Goal: Task Accomplishment & Management: Manage account settings

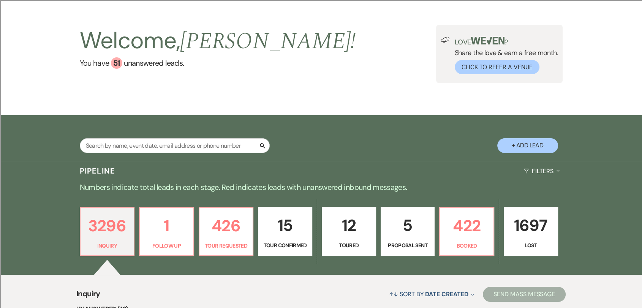
scroll to position [42, 0]
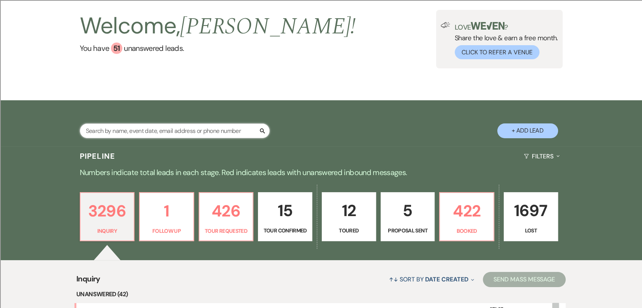
click at [225, 125] on input "text" at bounding box center [175, 130] width 190 height 15
type input "[PERSON_NAME]"
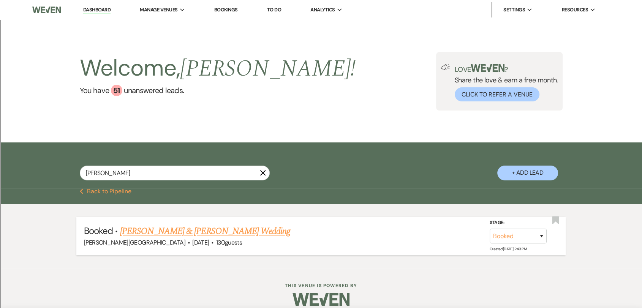
click at [174, 233] on link "[PERSON_NAME] & [PERSON_NAME] Wedding" at bounding box center [205, 231] width 170 height 14
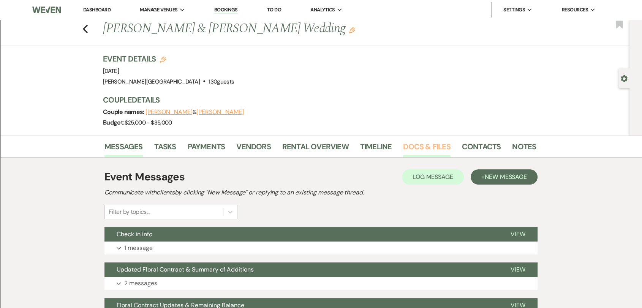
click at [416, 148] on link "Docs & Files" at bounding box center [426, 149] width 47 height 17
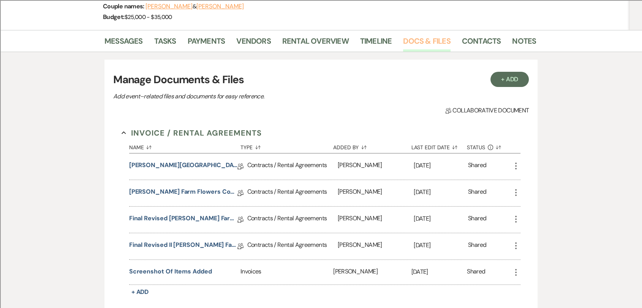
scroll to position [126, 0]
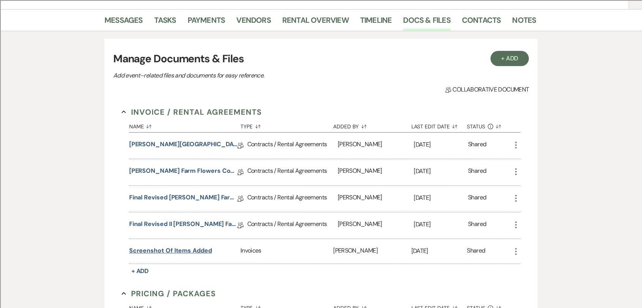
click at [199, 250] on button "Screenshot of Items Added" at bounding box center [170, 250] width 83 height 9
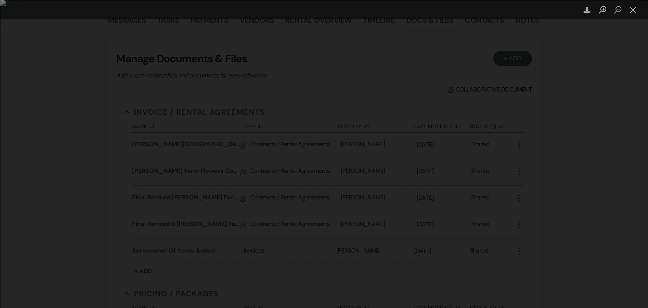
click at [310, 204] on div "Lightbox" at bounding box center [324, 154] width 648 height 308
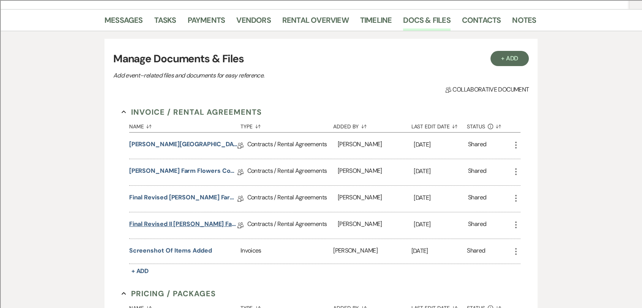
click at [190, 225] on link "Final Revised II [PERSON_NAME] Farm Flowers Contract" at bounding box center [183, 226] width 108 height 12
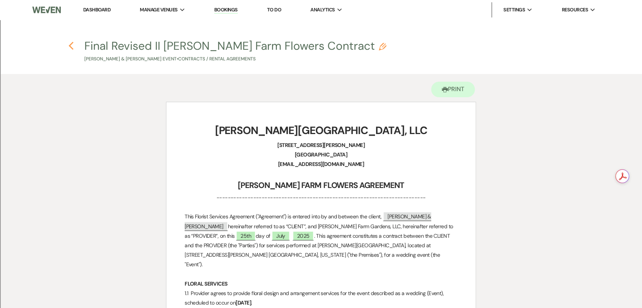
click at [72, 47] on icon "Previous" at bounding box center [71, 45] width 6 height 9
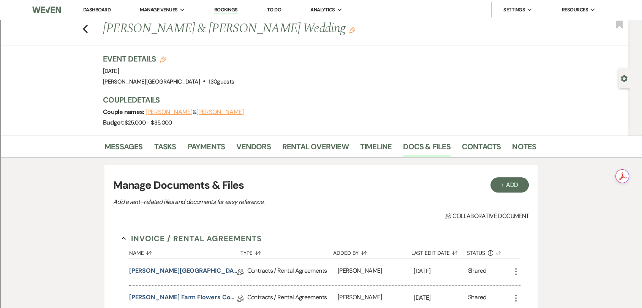
scroll to position [126, 0]
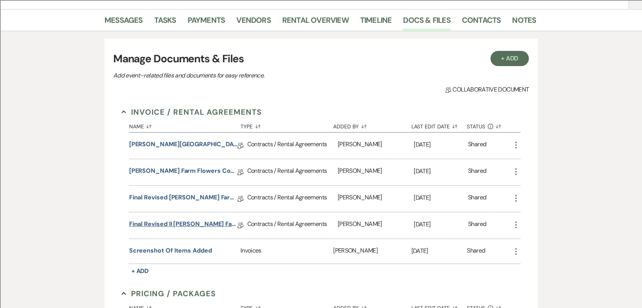
click at [191, 223] on link "Final Revised II [PERSON_NAME] Farm Flowers Contract" at bounding box center [183, 226] width 108 height 12
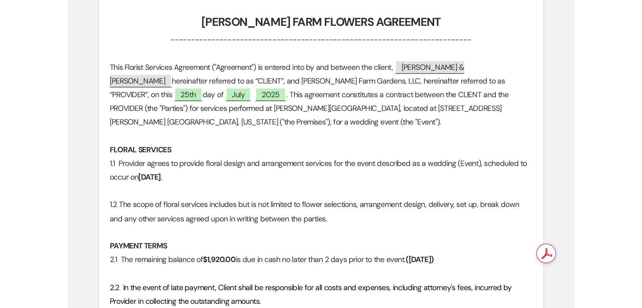
scroll to position [84, 0]
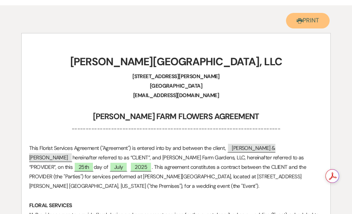
click at [297, 22] on use "button" at bounding box center [300, 20] width 6 height 5
